Goal: Use online tool/utility: Utilize a website feature to perform a specific function

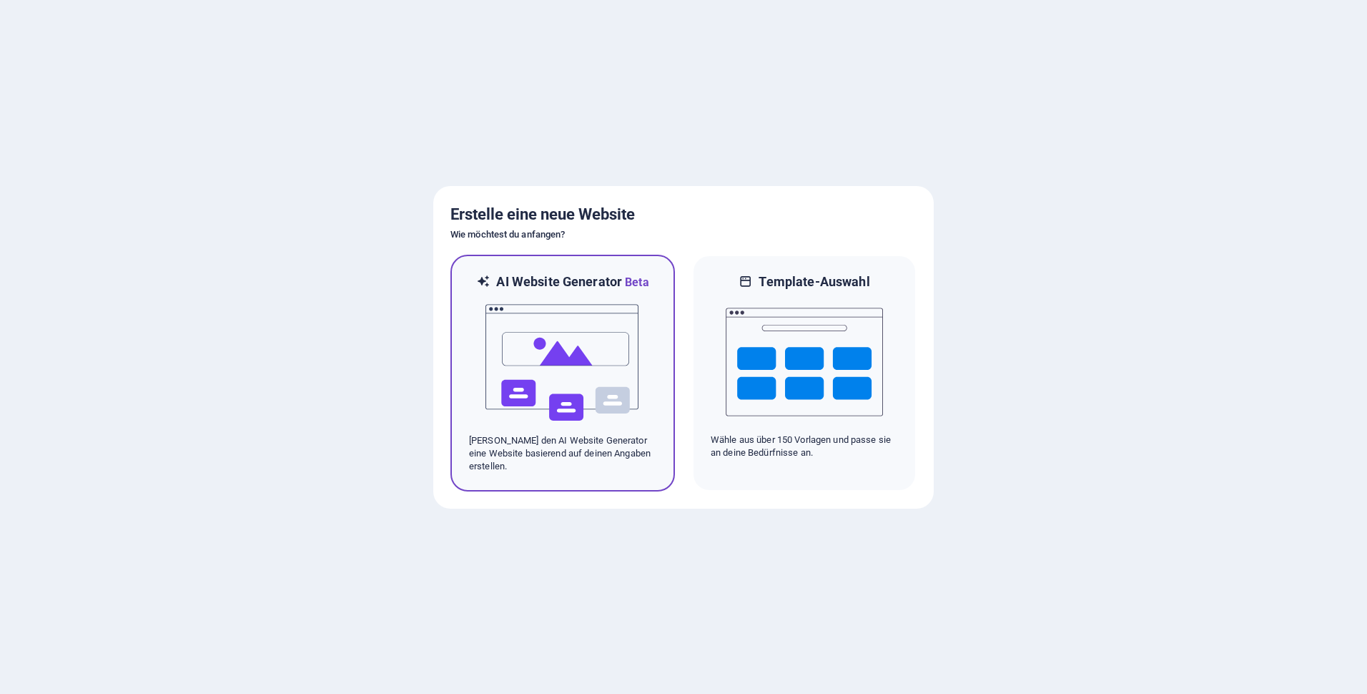
click at [612, 411] on img at bounding box center [562, 362] width 157 height 143
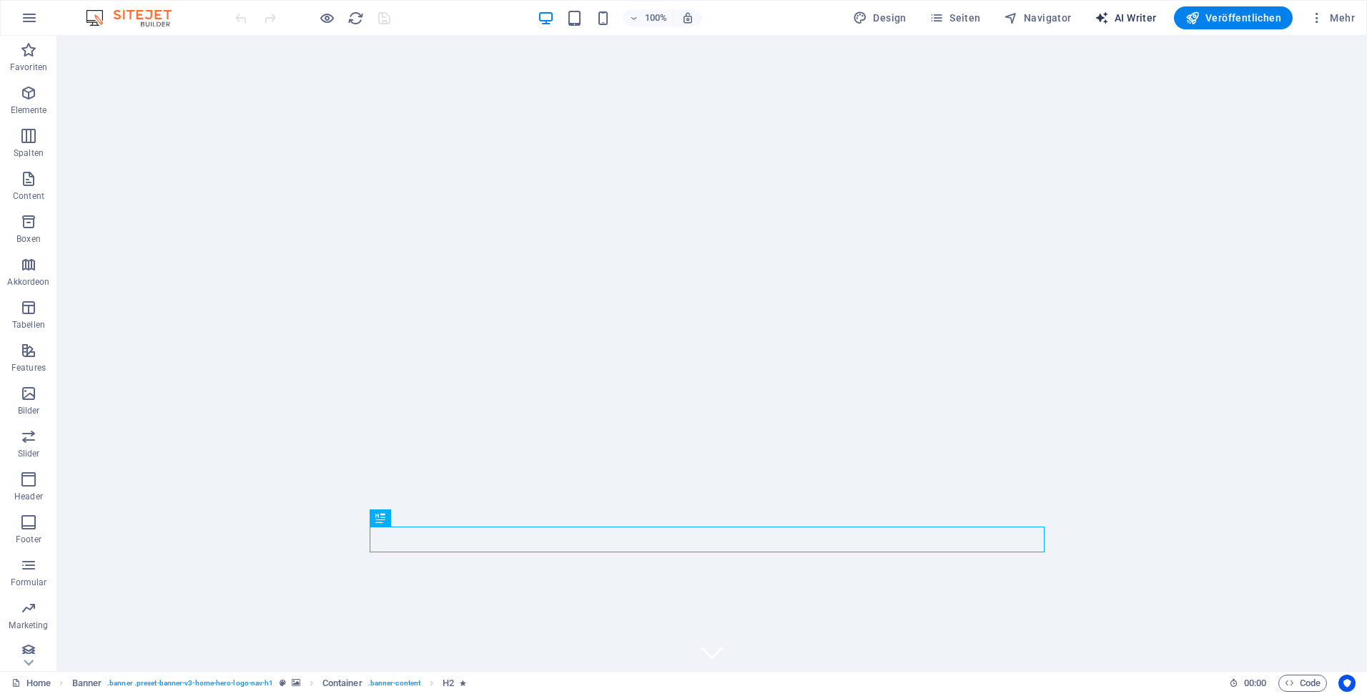
click at [1150, 19] on span "AI Writer" at bounding box center [1126, 18] width 62 height 14
select select "English"
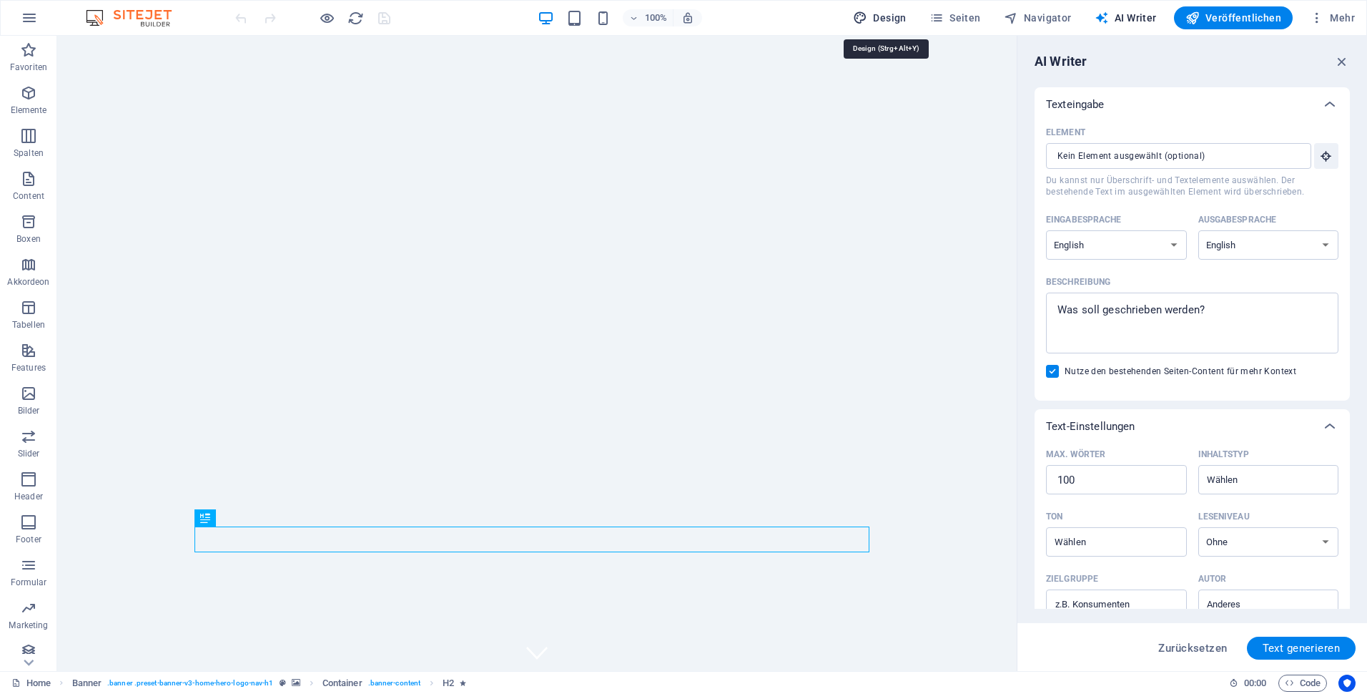
click at [896, 13] on span "Design" at bounding box center [880, 18] width 54 height 14
select select "px"
select select "200"
select select "px"
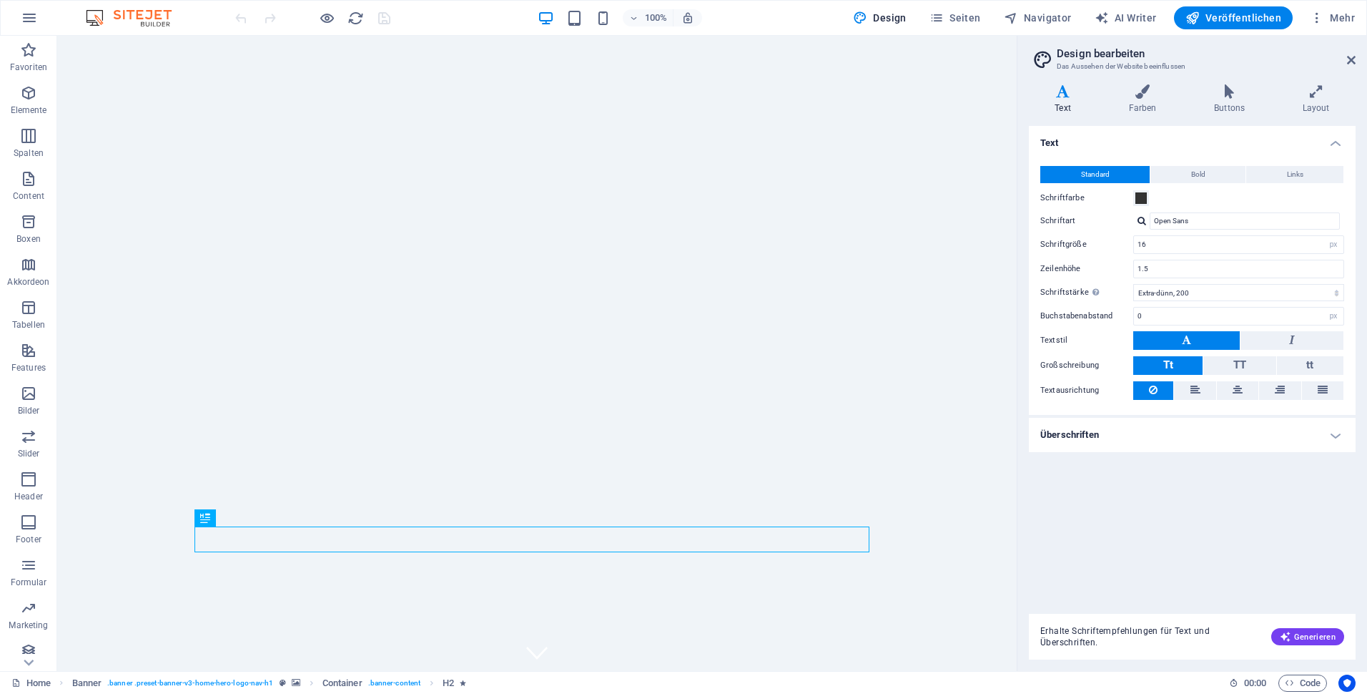
click at [149, 16] on img at bounding box center [135, 17] width 107 height 17
click at [26, 16] on icon "button" at bounding box center [29, 17] width 17 height 17
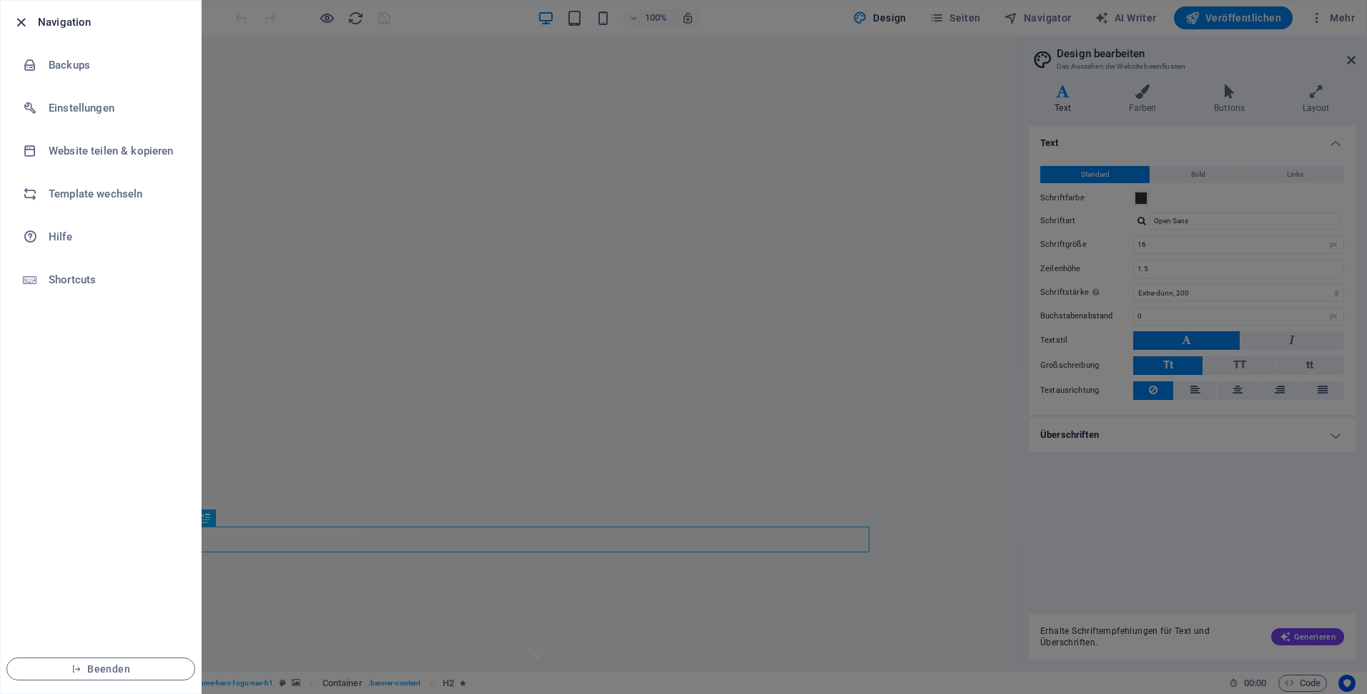
click at [26, 18] on icon "button" at bounding box center [21, 22] width 16 height 16
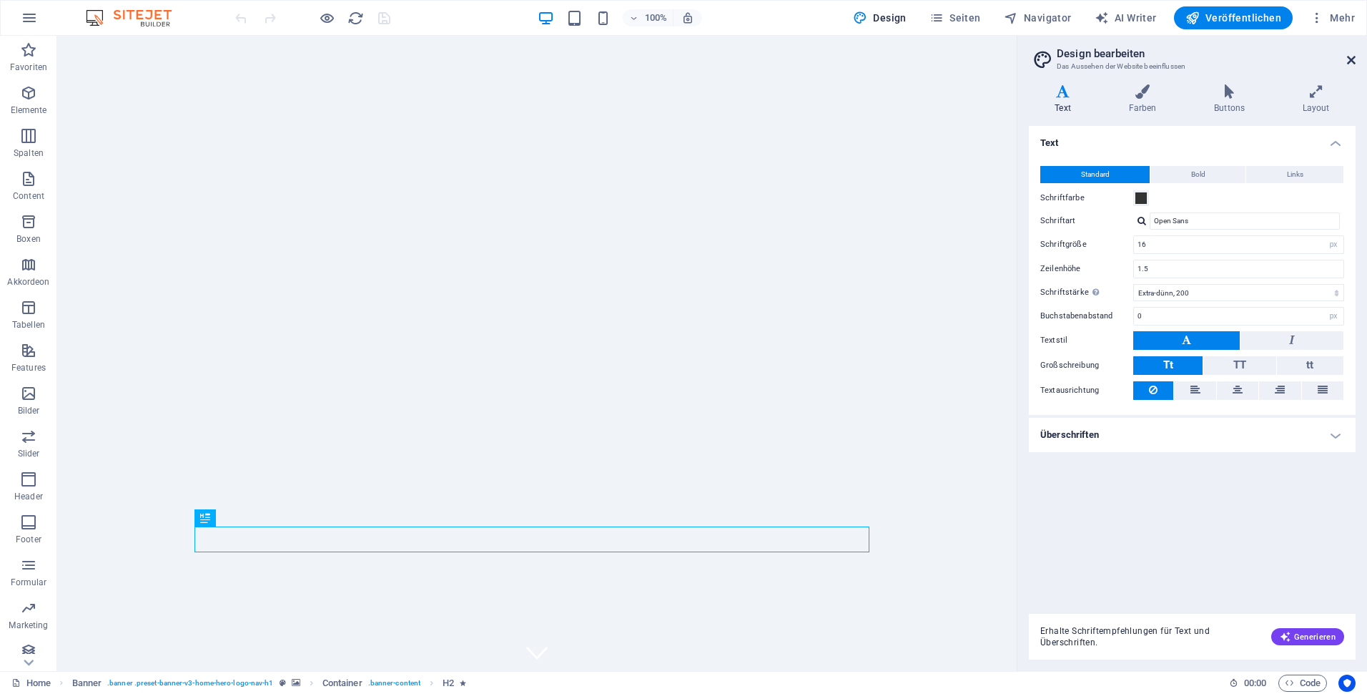
click at [1353, 65] on icon at bounding box center [1351, 59] width 9 height 11
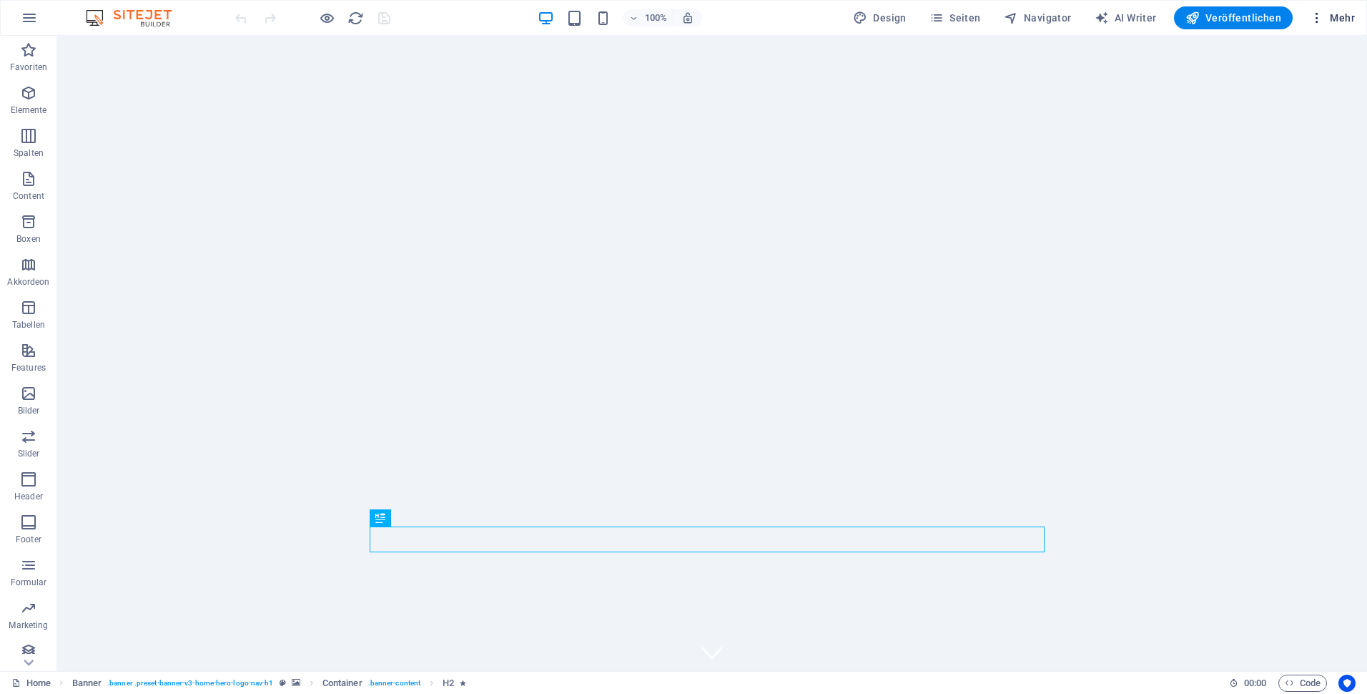
click at [1313, 14] on icon "button" at bounding box center [1317, 18] width 14 height 14
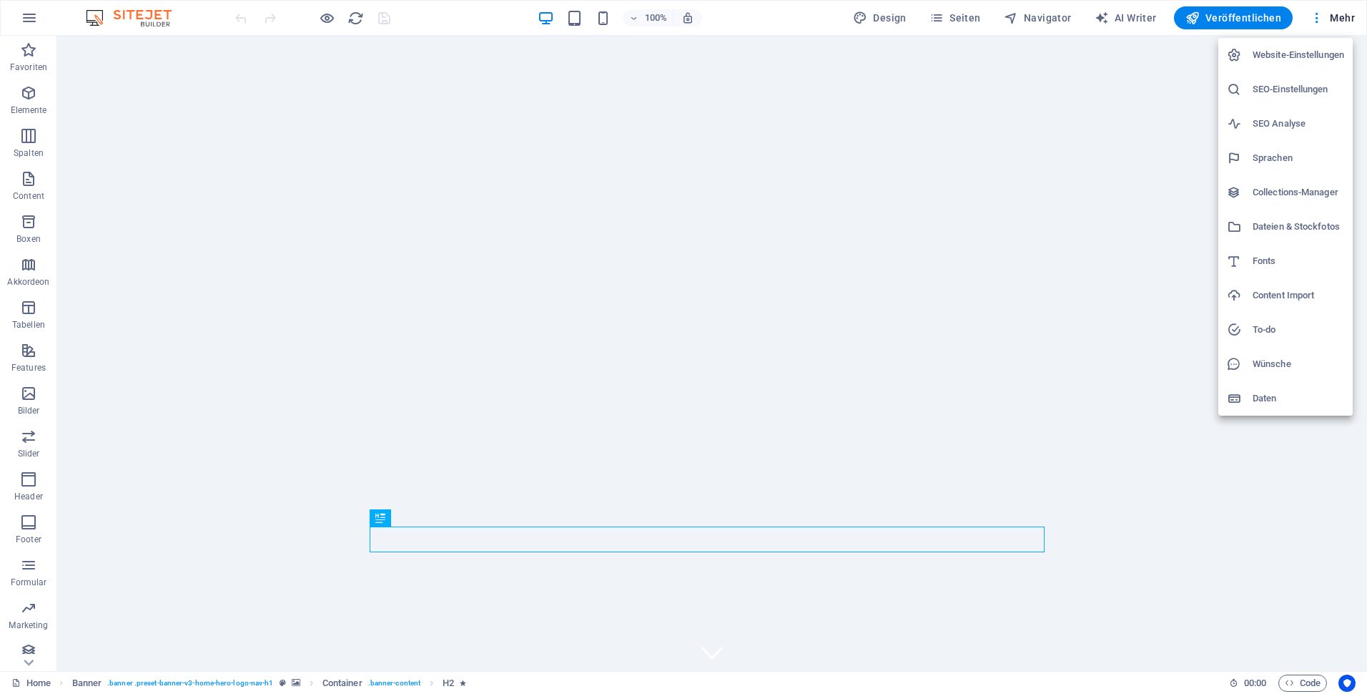
click at [37, 21] on div at bounding box center [683, 347] width 1367 height 694
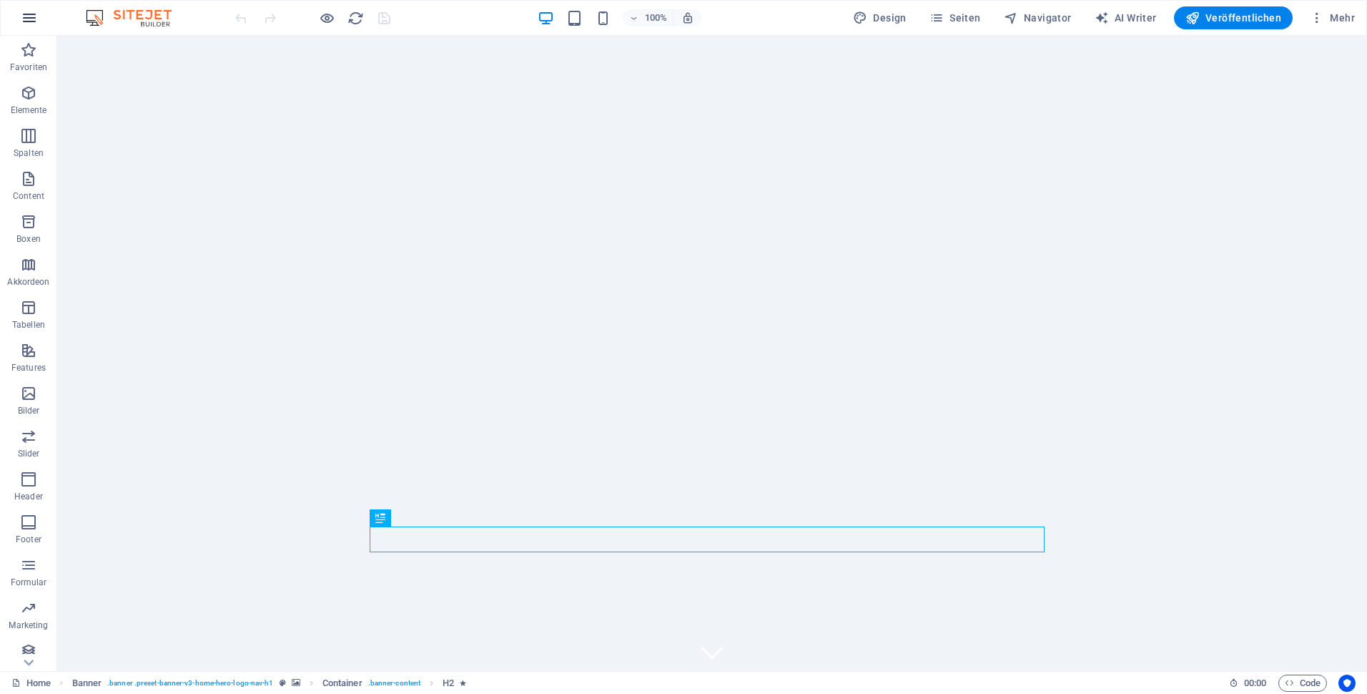
click at [34, 21] on icon "button" at bounding box center [29, 17] width 17 height 17
